Goal: Entertainment & Leisure: Browse casually

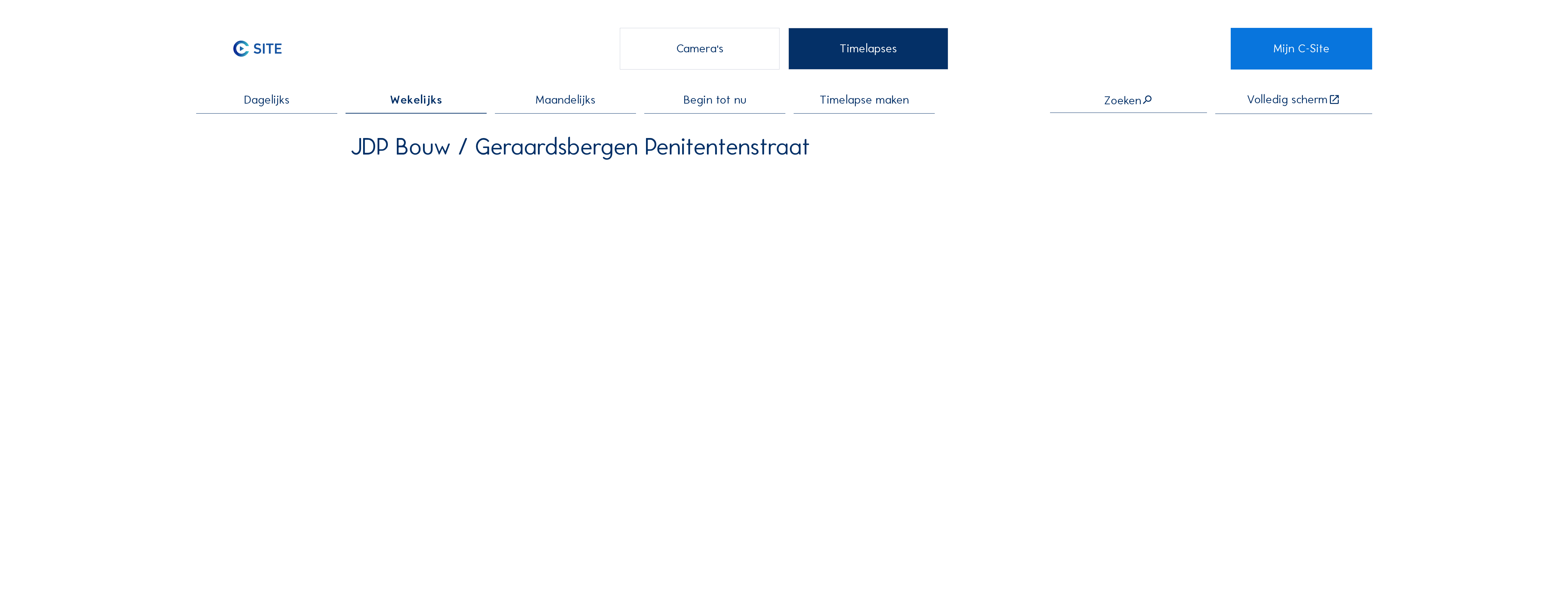
click at [700, 49] on div "Camera's" at bounding box center [700, 49] width 160 height 42
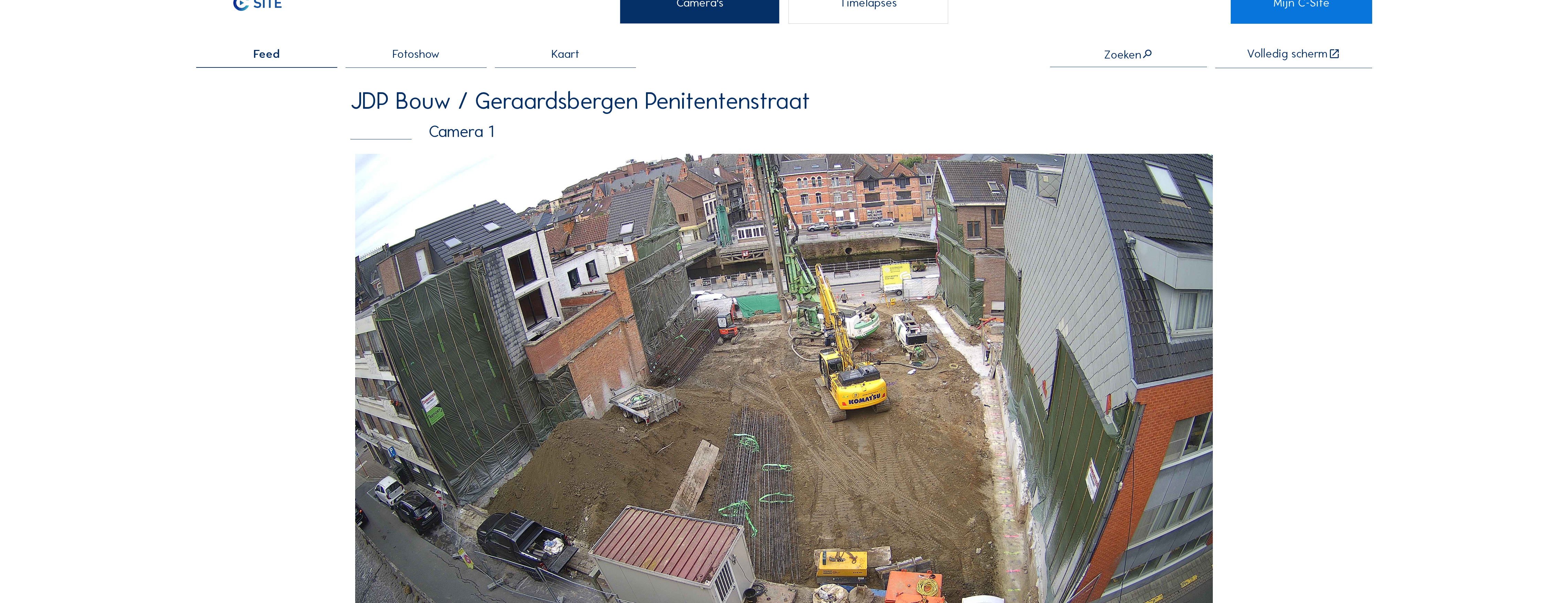
scroll to position [138, 0]
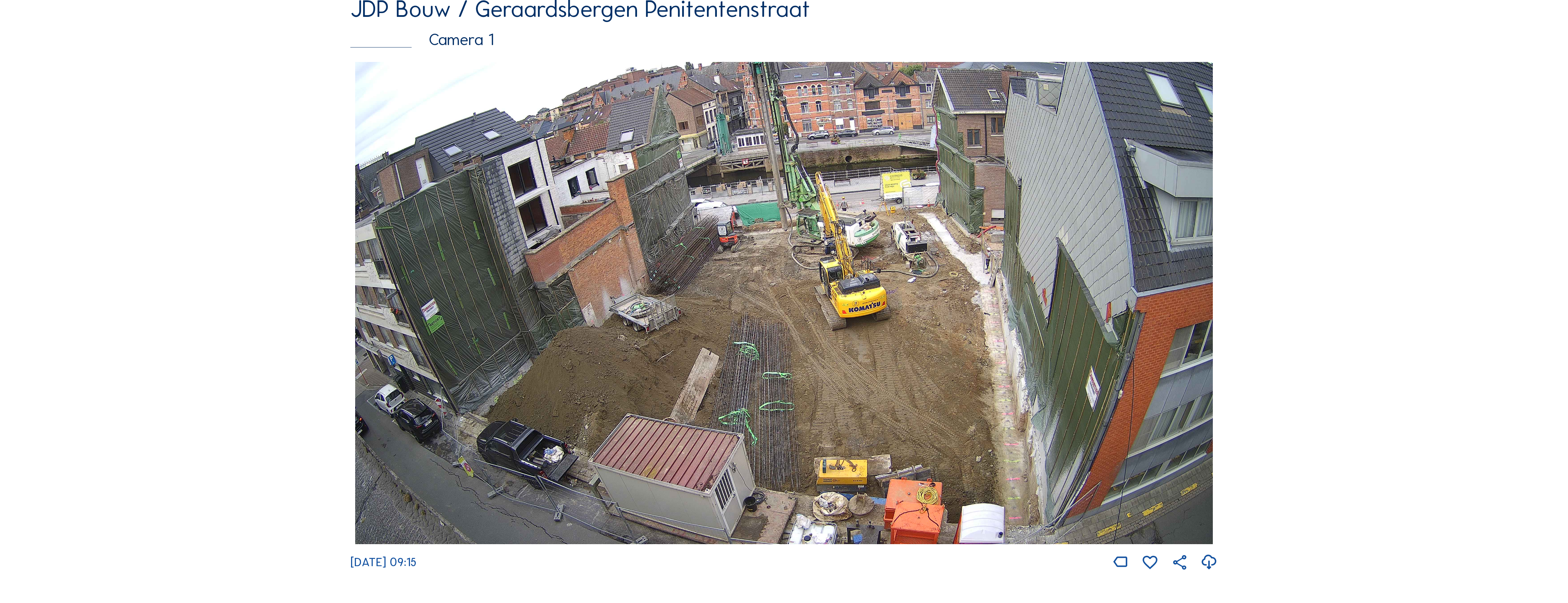
click at [741, 168] on img at bounding box center [784, 303] width 858 height 483
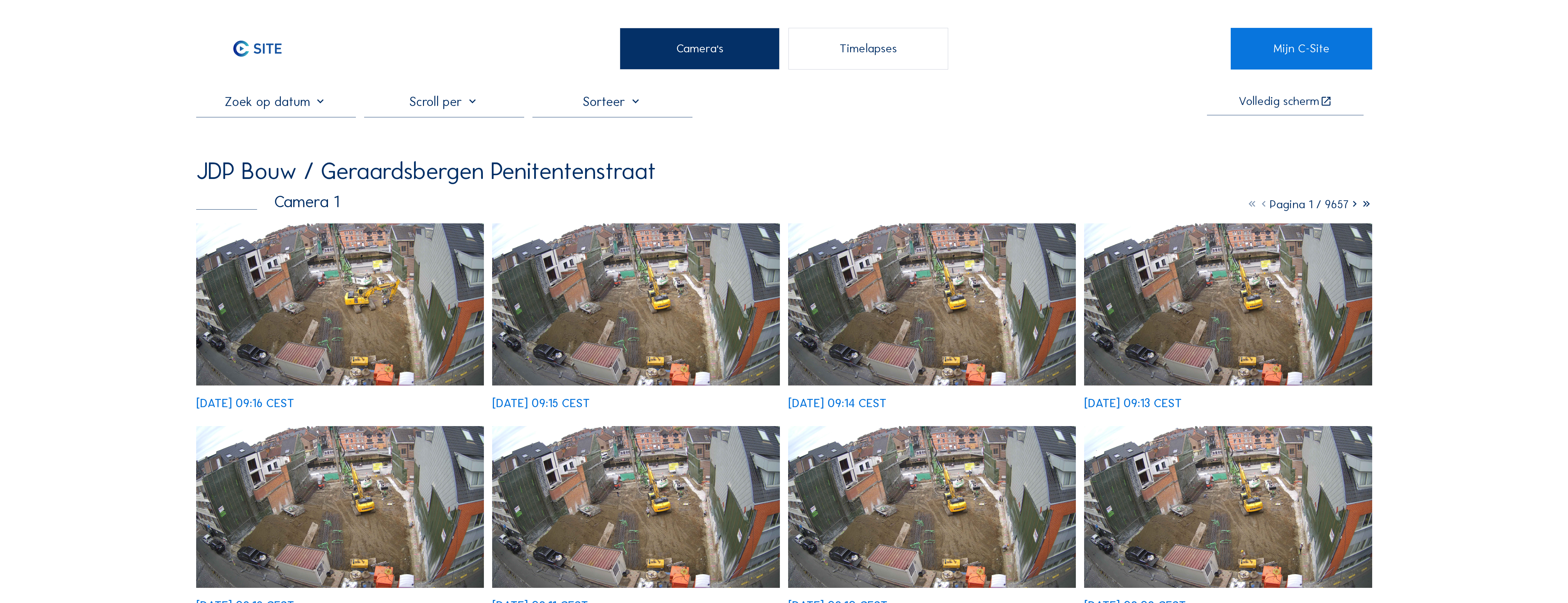
click at [1353, 207] on icon at bounding box center [1354, 204] width 12 height 14
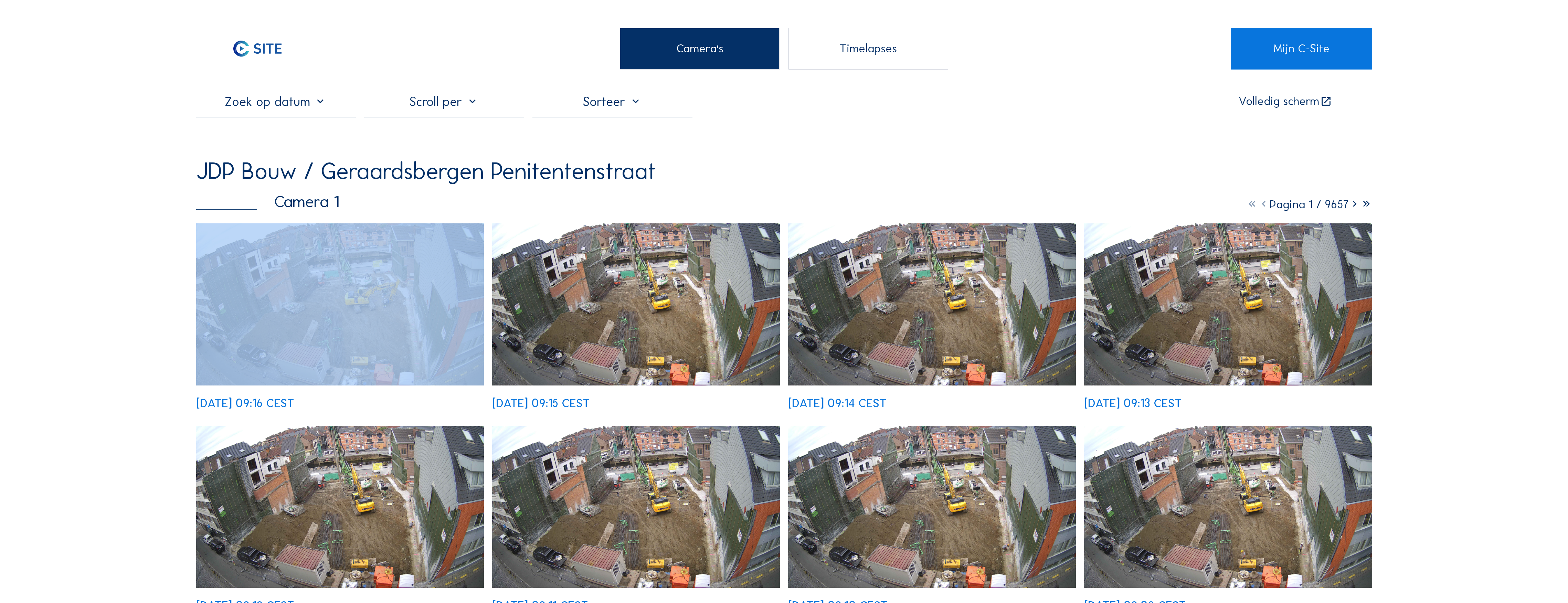
click at [1353, 207] on icon at bounding box center [1354, 204] width 12 height 14
click at [1353, 207] on icon at bounding box center [1354, 204] width 12 height 14
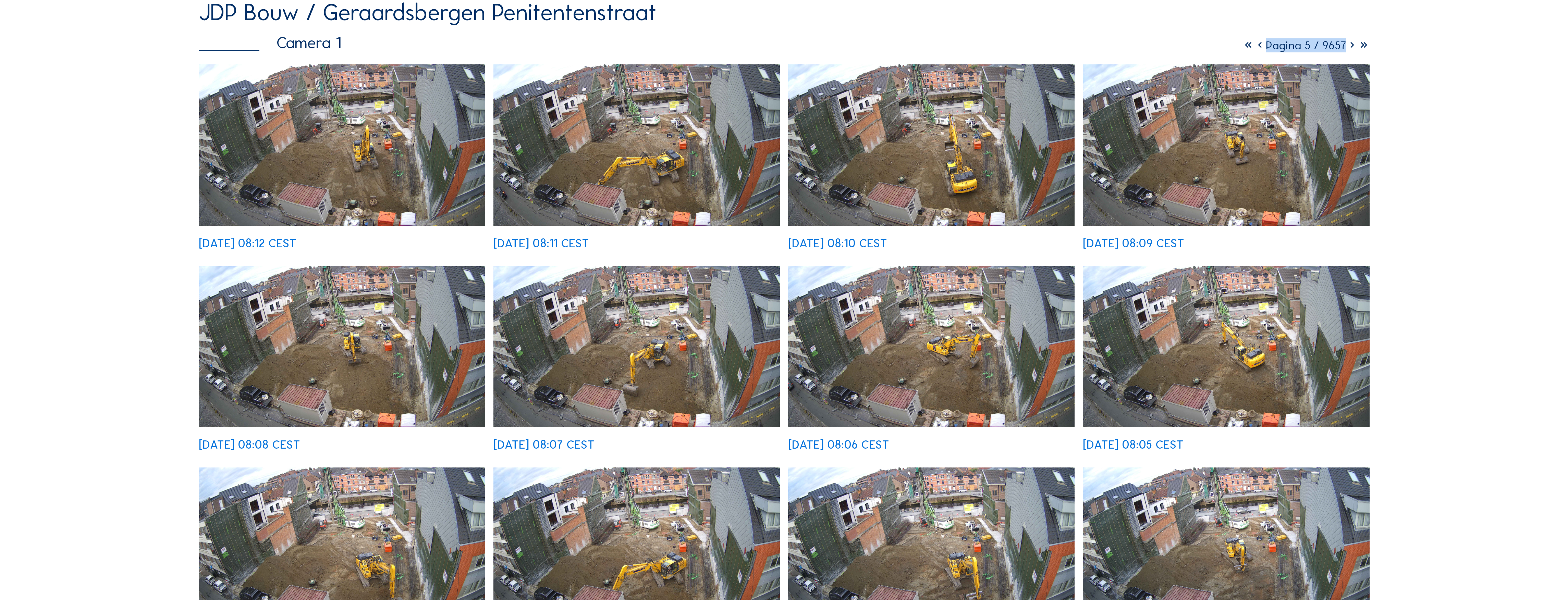
scroll to position [183, 0]
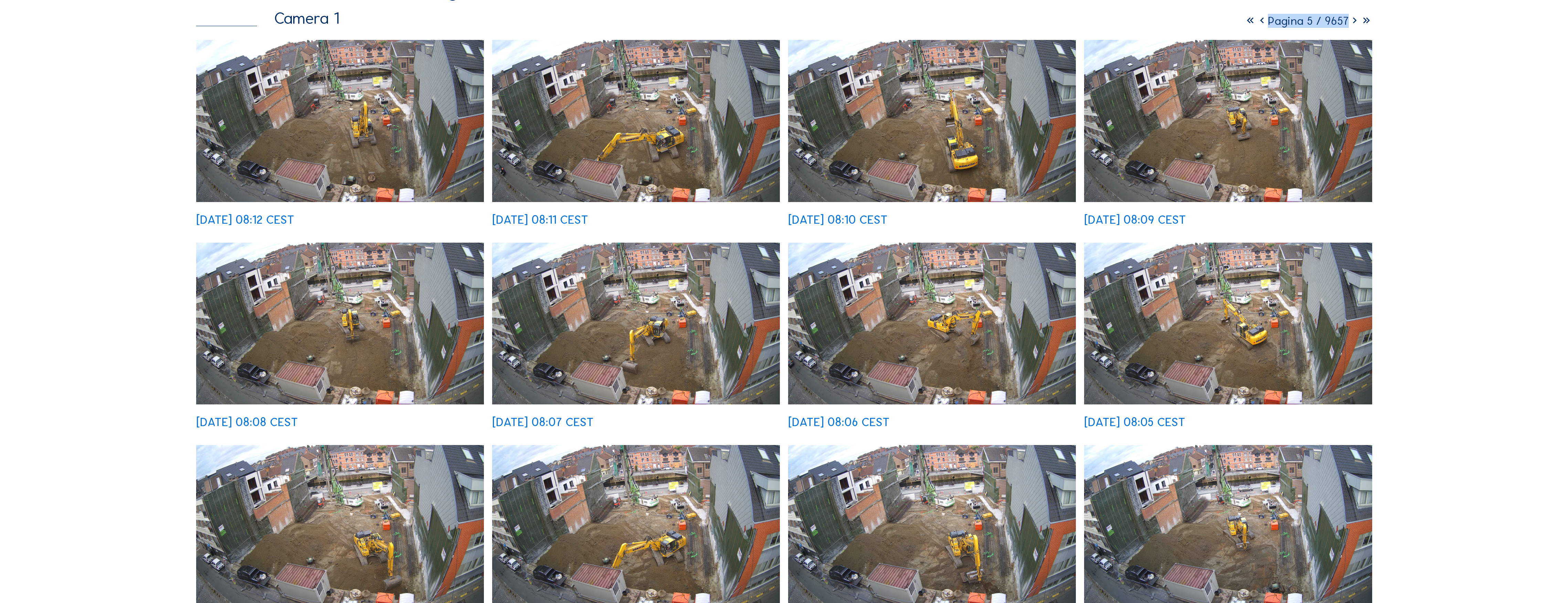
click at [705, 231] on div "[DATE] 08:12 CEST [DATE] 08:11 CEST [DATE] 08:10 CEST [DATE] 08:09 CEST [DATE] …" at bounding box center [784, 437] width 1176 height 794
click at [896, 165] on img at bounding box center [932, 120] width 288 height 162
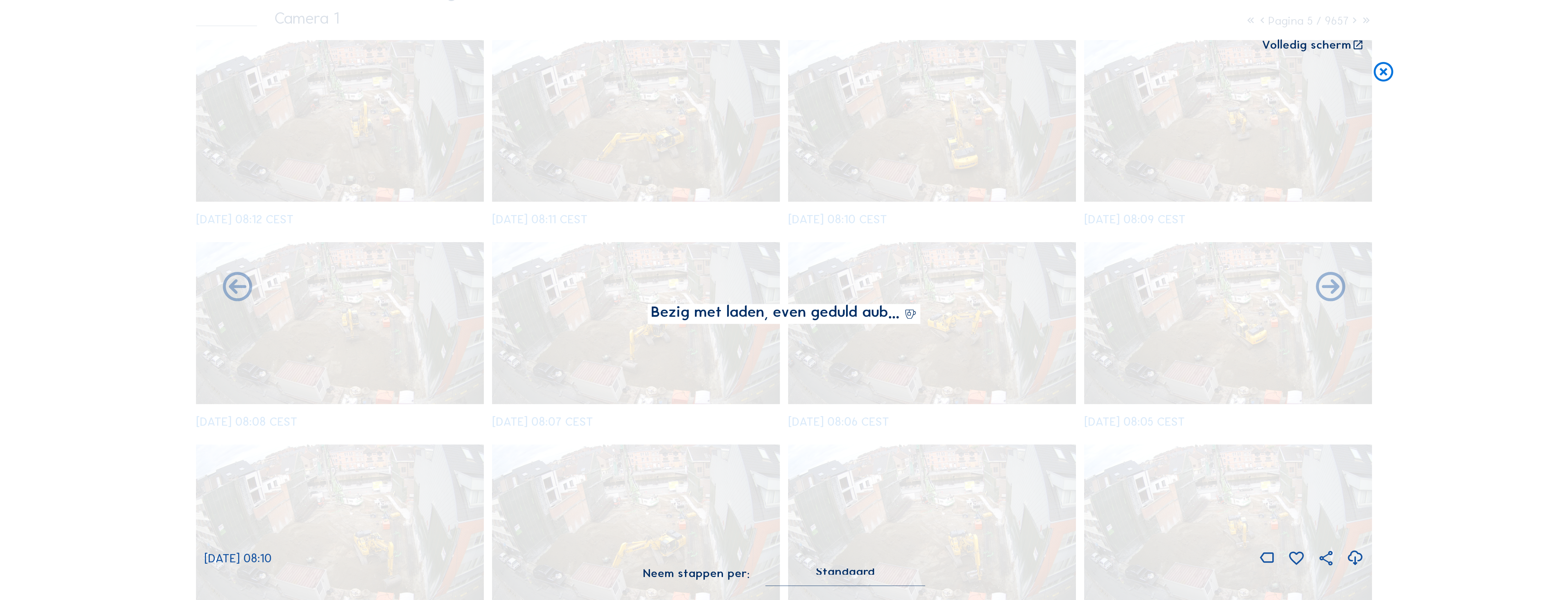
click at [892, 164] on img at bounding box center [784, 300] width 854 height 480
